Goal: Information Seeking & Learning: Learn about a topic

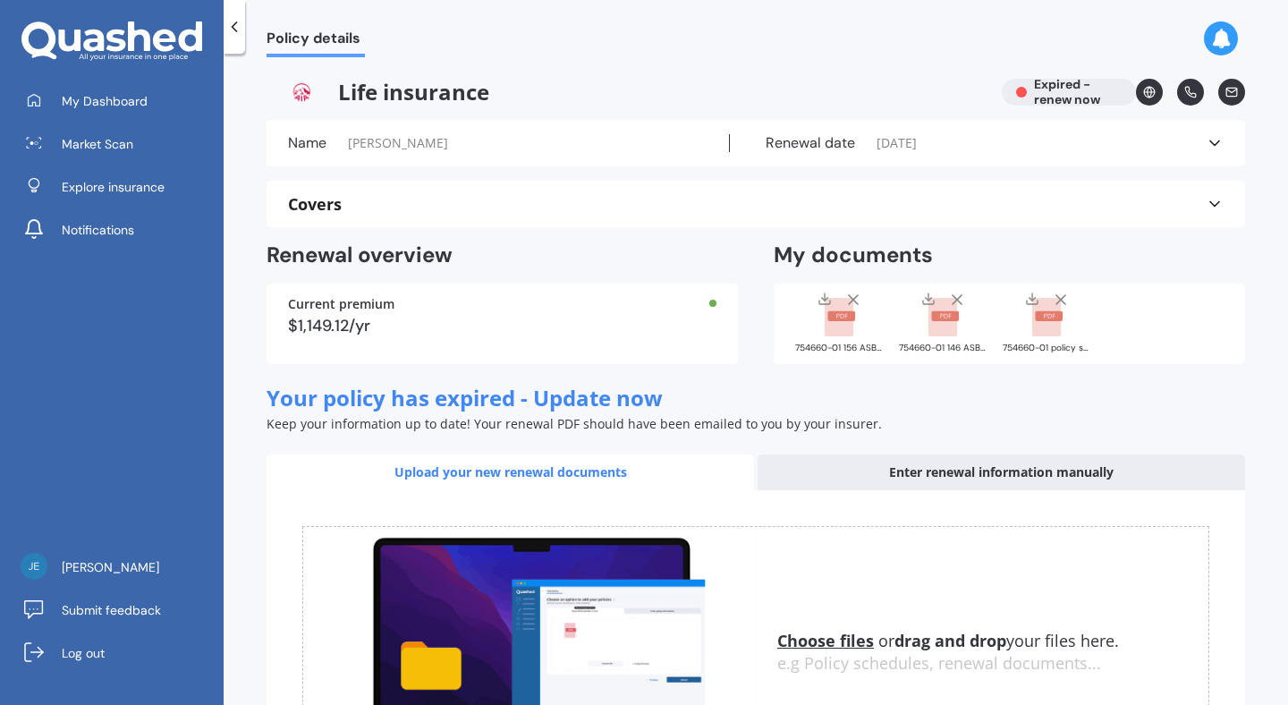
click at [835, 326] on rect at bounding box center [839, 317] width 29 height 39
click at [932, 326] on rect at bounding box center [942, 317] width 29 height 39
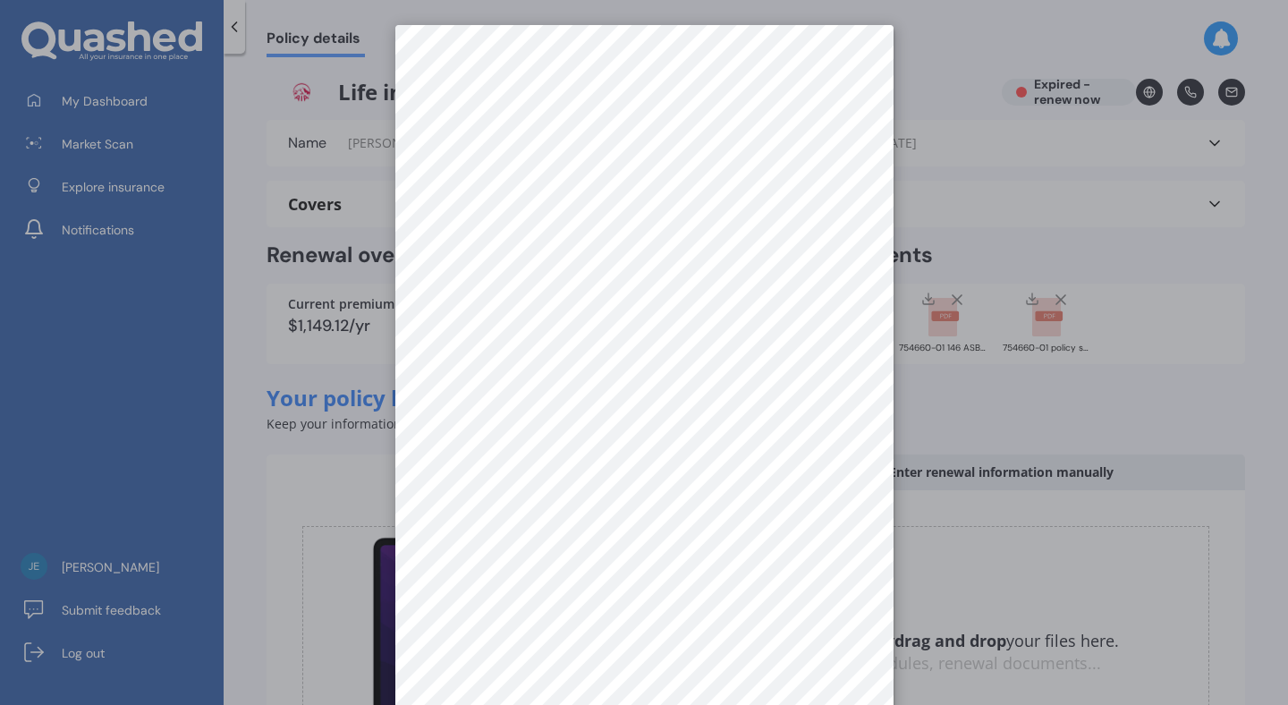
click at [1045, 321] on div at bounding box center [644, 352] width 1288 height 705
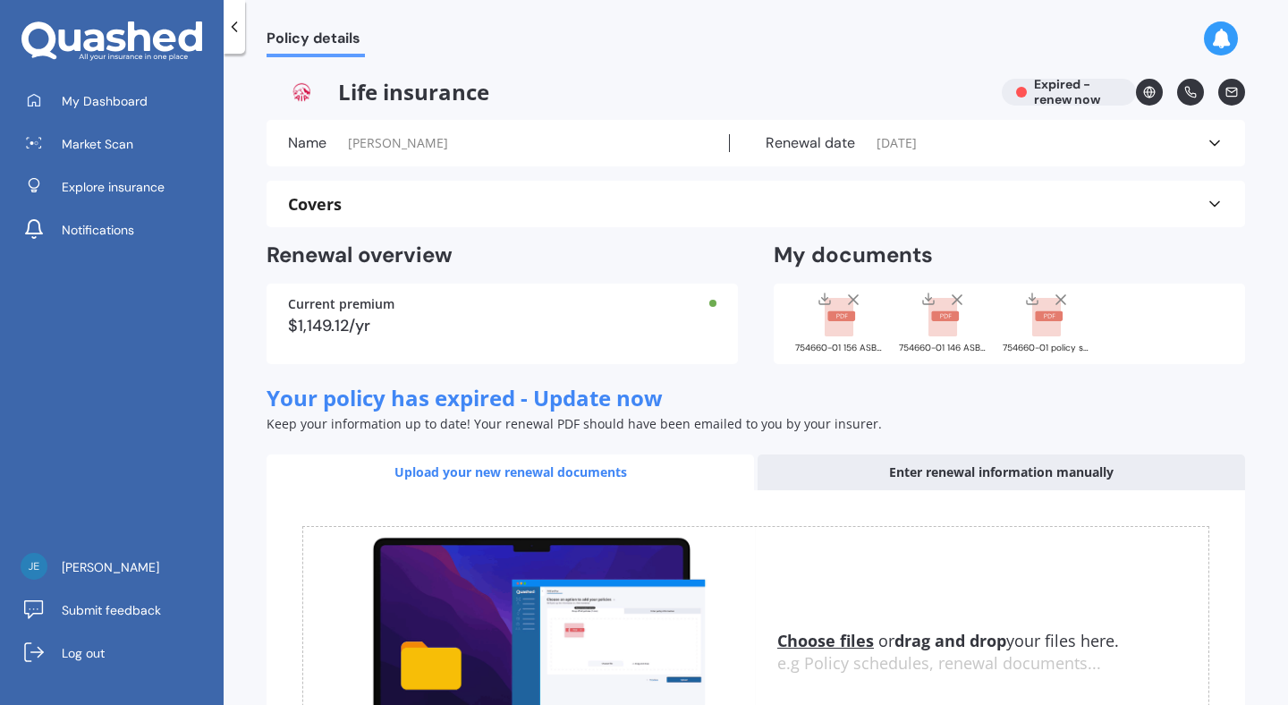
click at [1039, 323] on rect at bounding box center [1046, 317] width 29 height 39
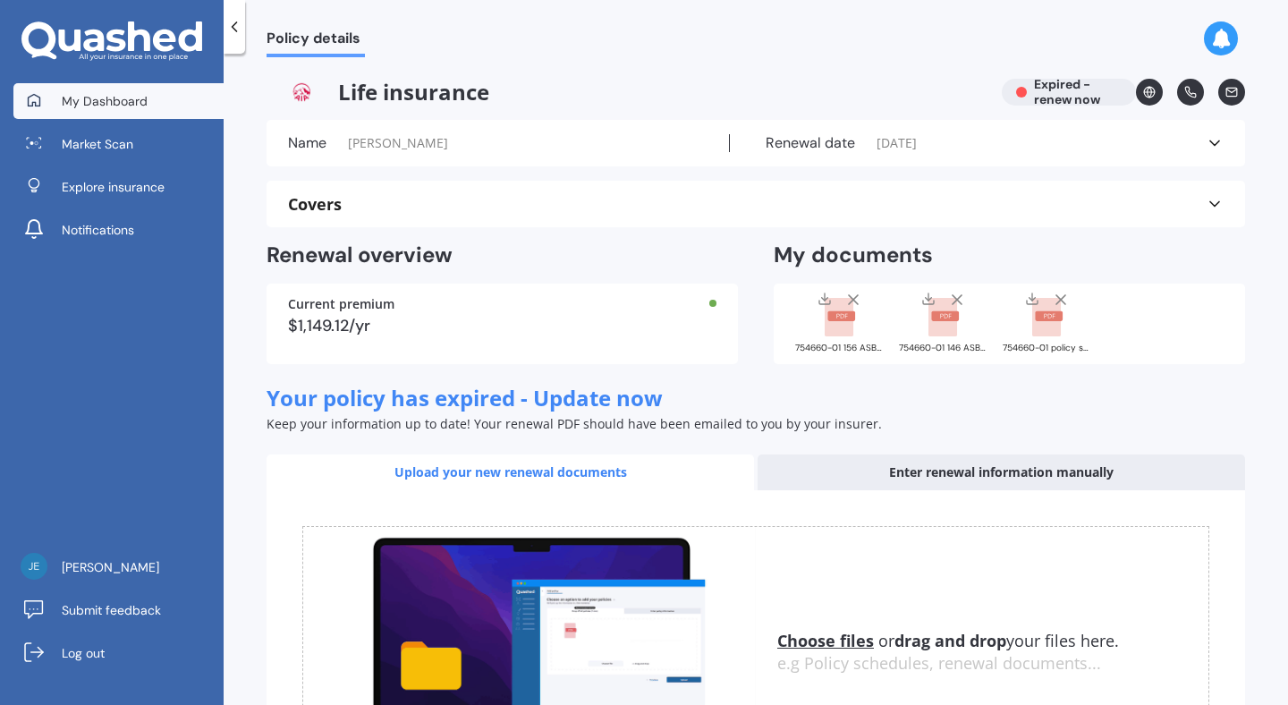
click at [113, 97] on span "My Dashboard" at bounding box center [105, 101] width 86 height 18
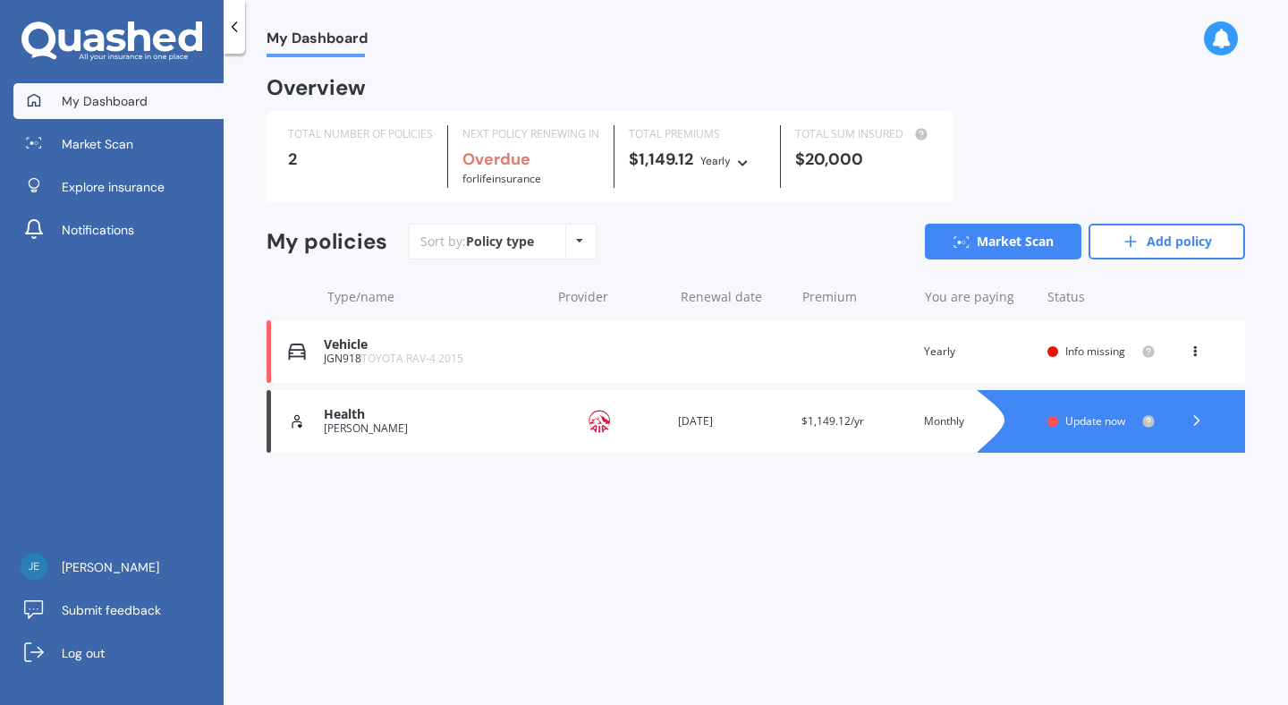
click at [351, 345] on div "Vehicle" at bounding box center [432, 344] width 217 height 15
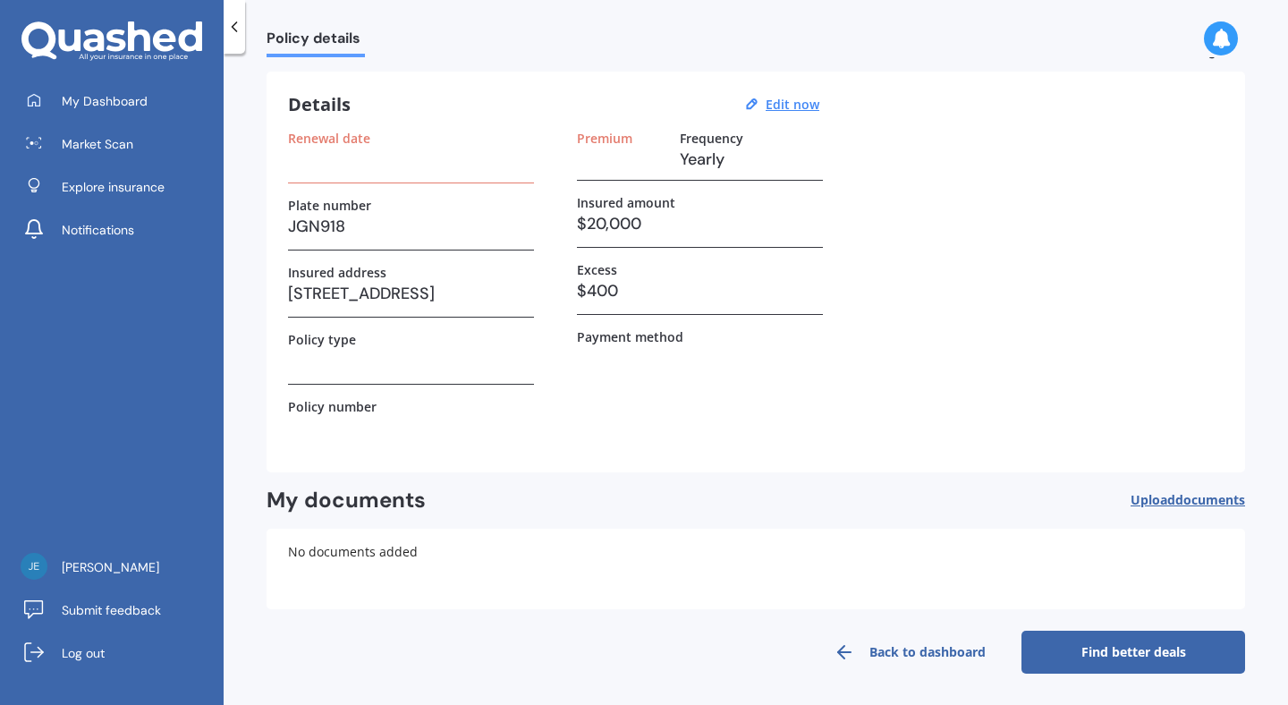
scroll to position [20, 0]
